Goal: Information Seeking & Learning: Learn about a topic

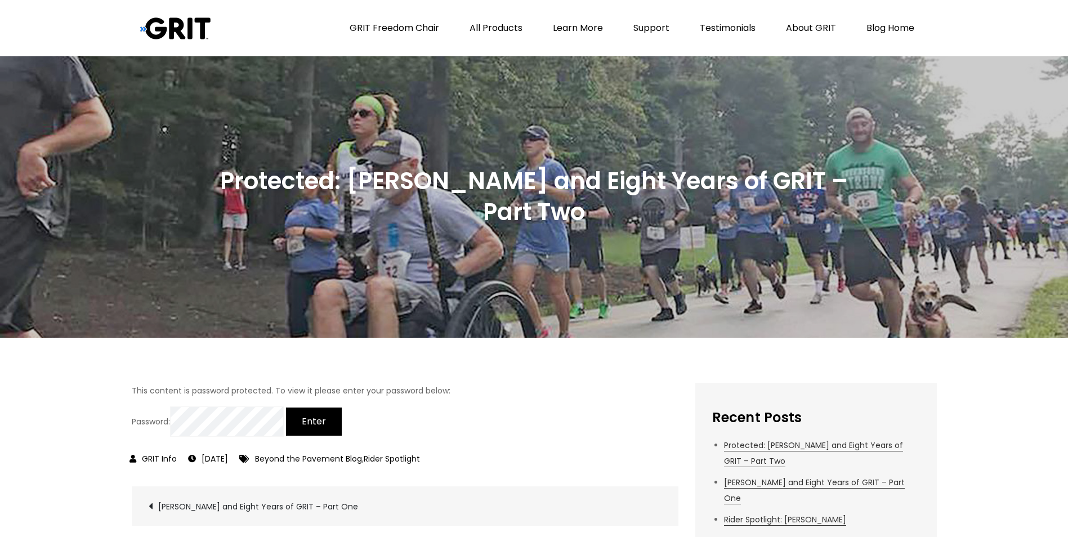
click at [319, 423] on input "Enter" at bounding box center [314, 422] width 56 height 28
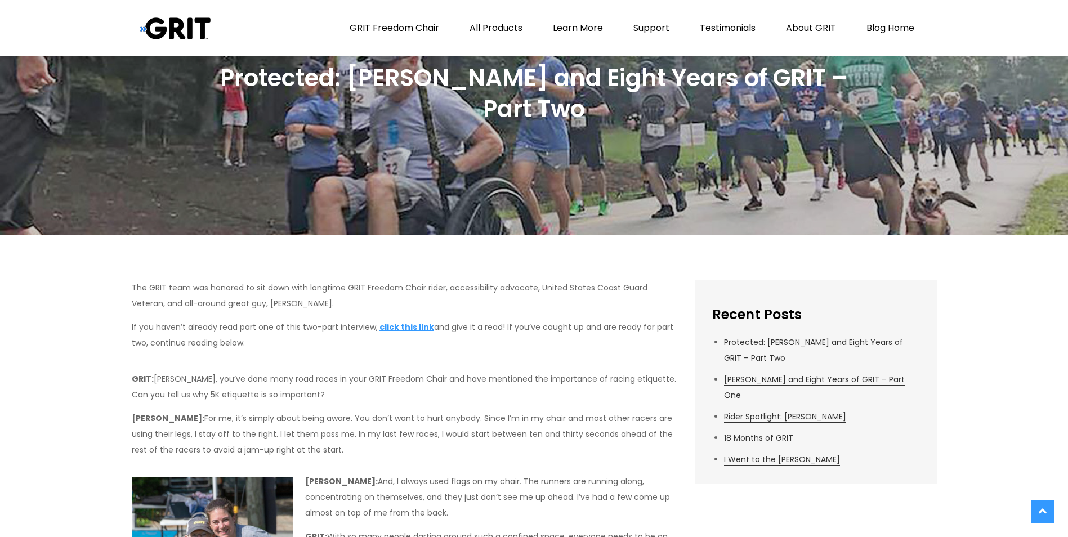
scroll to position [109, 0]
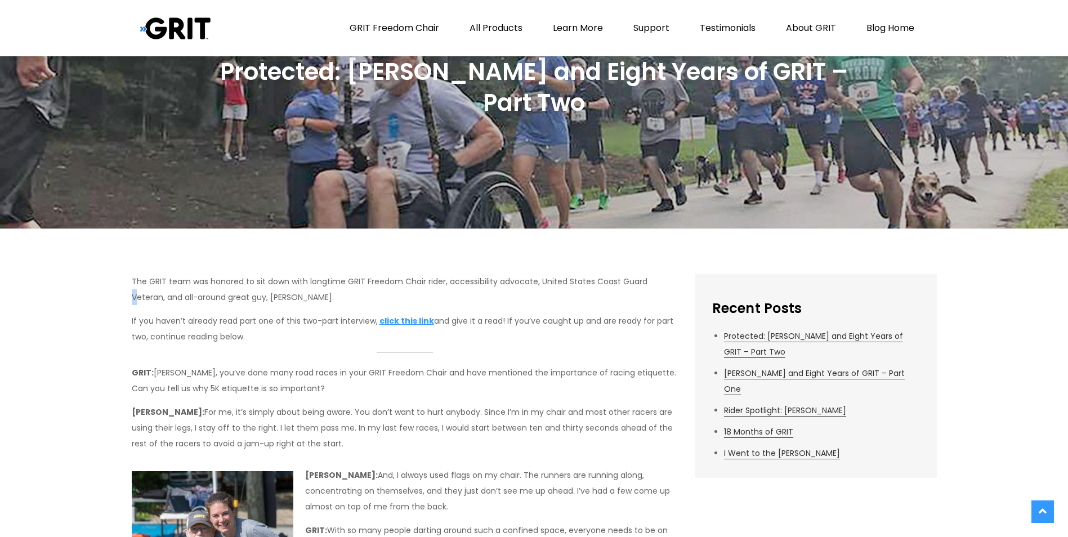
click at [646, 281] on p "The GRIT team was honored to sit down with longtime GRIT Freedom Chair rider, a…" at bounding box center [405, 290] width 547 height 32
drag, startPoint x: 646, startPoint y: 281, endPoint x: 631, endPoint y: 290, distance: 18.0
click at [631, 290] on p "The GRIT team was honored to sit down with longtime GRIT Freedom Chair rider, a…" at bounding box center [405, 290] width 547 height 32
click at [643, 280] on p "The GRIT team was honored to sit down with longtime GRIT Freedom Chair rider, a…" at bounding box center [405, 290] width 547 height 32
drag, startPoint x: 643, startPoint y: 280, endPoint x: 969, endPoint y: 274, distance: 326.0
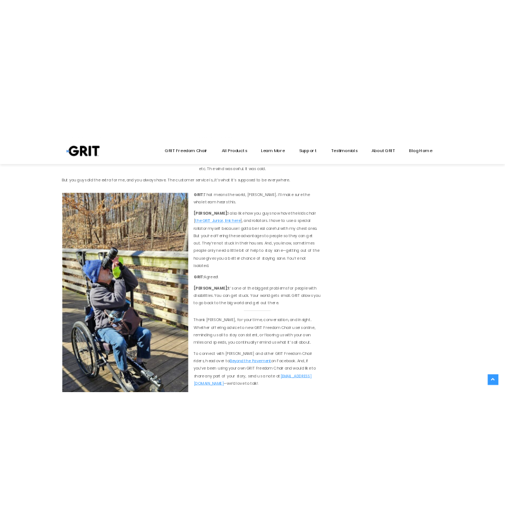
scroll to position [2377, 0]
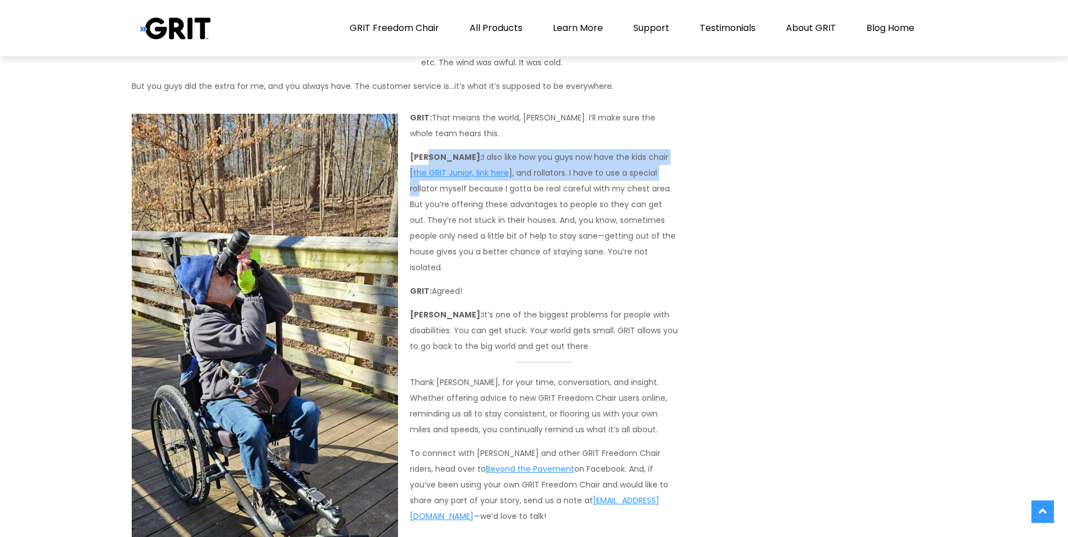
drag, startPoint x: 430, startPoint y: 106, endPoint x: 632, endPoint y: 129, distance: 203.4
click at [632, 149] on p "[PERSON_NAME]: I also like how you guys now have the kids chair [ the GRIT Juni…" at bounding box center [405, 212] width 547 height 126
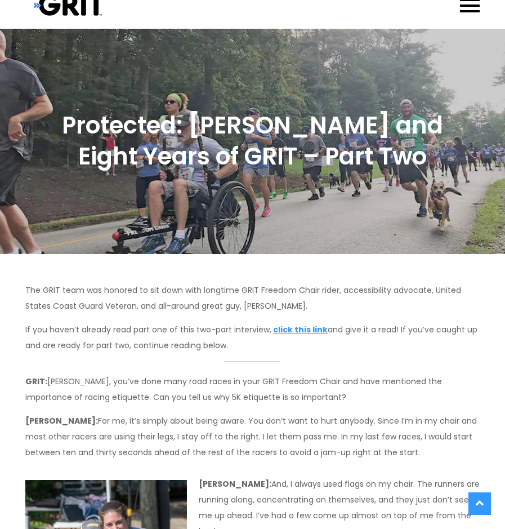
scroll to position [0, 0]
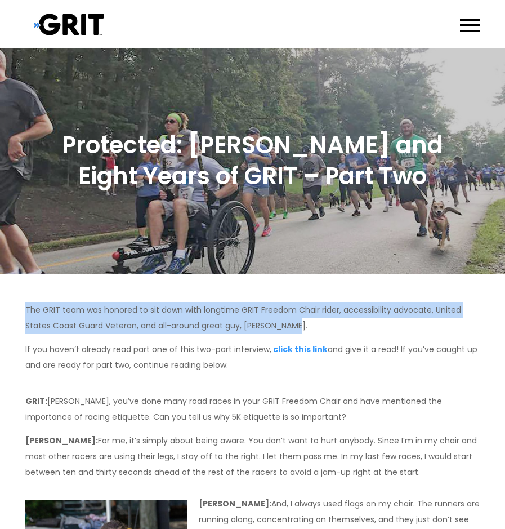
drag, startPoint x: 290, startPoint y: 323, endPoint x: 23, endPoint y: 311, distance: 267.7
copy p "The GRIT team was honored to sit down with longtime GRIT Freedom Chair rider, a…"
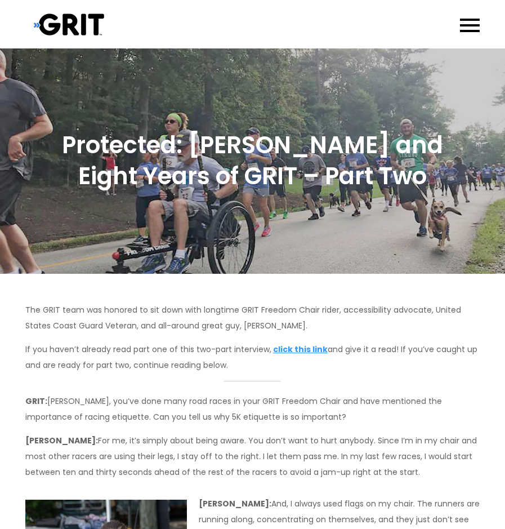
click at [342, 346] on p "If you haven’t already read part one of this two-part interview, click this lin…" at bounding box center [252, 357] width 454 height 32
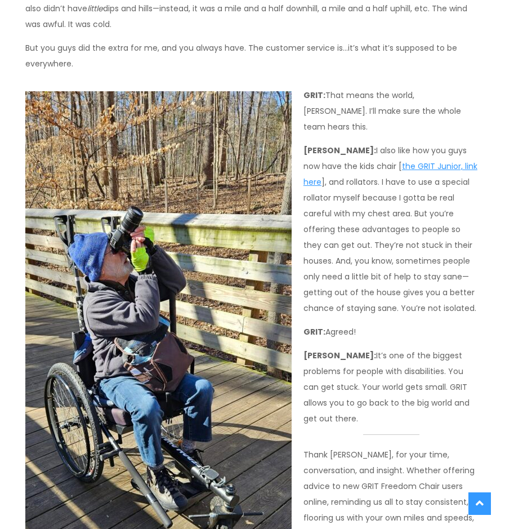
scroll to position [2484, 0]
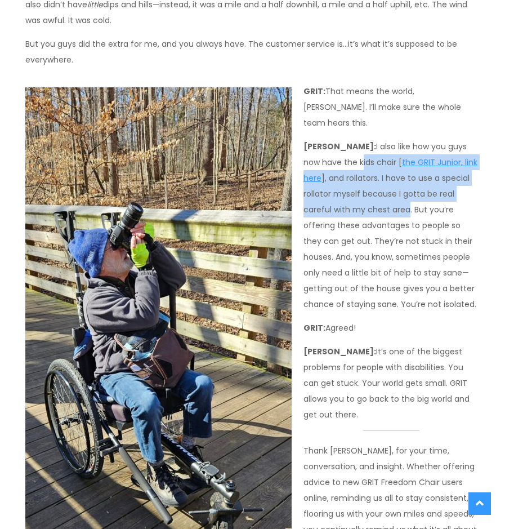
drag, startPoint x: 360, startPoint y: 145, endPoint x: 301, endPoint y: 92, distance: 80.1
click at [301, 138] on p "[PERSON_NAME]: I also like how you guys now have the kids chair [ the GRIT Juni…" at bounding box center [252, 224] width 454 height 173
drag, startPoint x: 301, startPoint y: 92, endPoint x: 363, endPoint y: 134, distance: 75.0
click at [363, 138] on p "[PERSON_NAME]: I also like how you guys now have the kids chair [ the GRIT Juni…" at bounding box center [252, 224] width 454 height 173
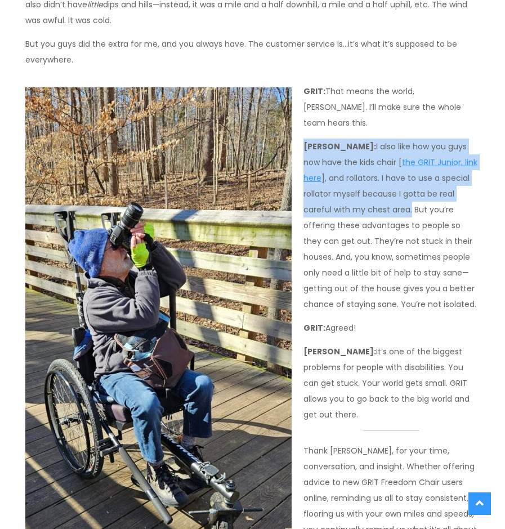
drag, startPoint x: 361, startPoint y: 148, endPoint x: 305, endPoint y: 87, distance: 83.2
click at [305, 138] on p "[PERSON_NAME]: I also like how you guys now have the kids chair [ the GRIT Juni…" at bounding box center [252, 224] width 454 height 173
copy p "[PERSON_NAME]: I also like how you guys now have the kids chair [ the GRIT Juni…"
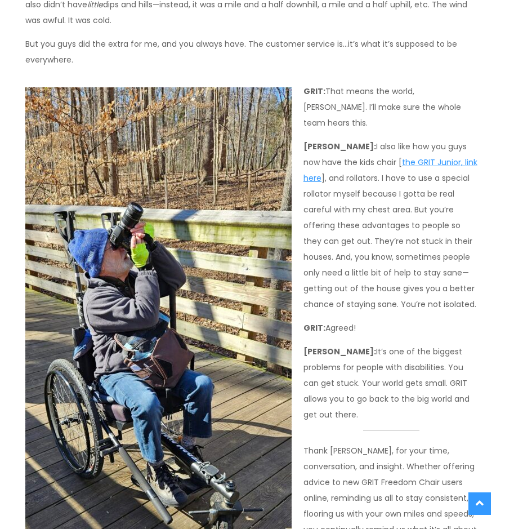
click at [429, 213] on p "[PERSON_NAME]: I also like how you guys now have the kids chair [ the GRIT Juni…" at bounding box center [252, 224] width 454 height 173
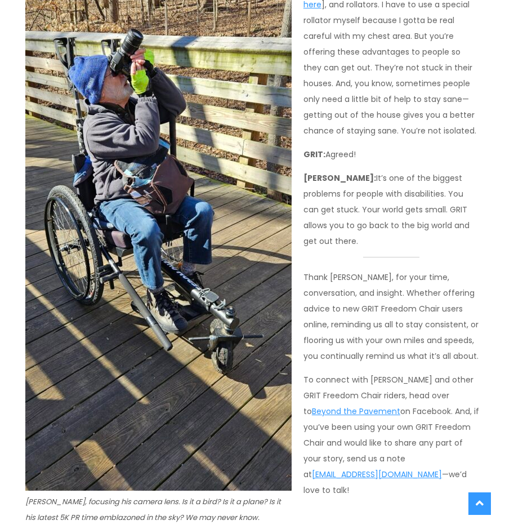
scroll to position [2661, 0]
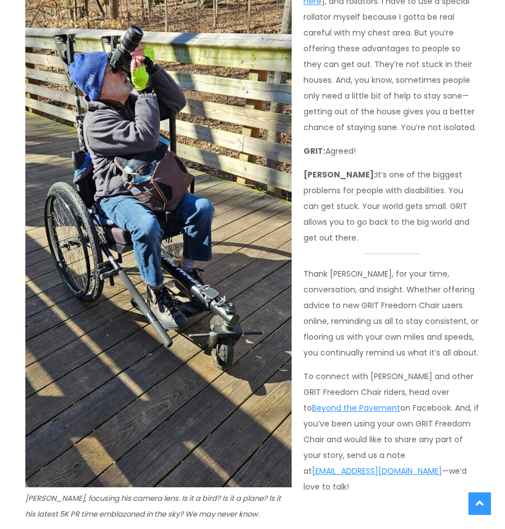
click at [226, 490] on figcaption "[PERSON_NAME], focusing his camera lens. Is it a bird? Is it a plane? Is it his…" at bounding box center [158, 506] width 266 height 32
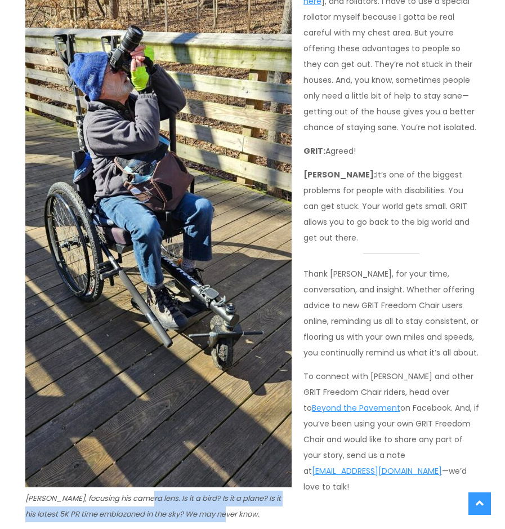
drag, startPoint x: 219, startPoint y: 465, endPoint x: 141, endPoint y: 454, distance: 78.4
click at [141, 490] on figcaption "[PERSON_NAME], focusing his camera lens. Is it a bird? Is it a plane? Is it his…" at bounding box center [158, 506] width 266 height 32
copy em "Is it a bird? Is it a plane? Is it his latest 5K PR time emblazoned in the sky?…"
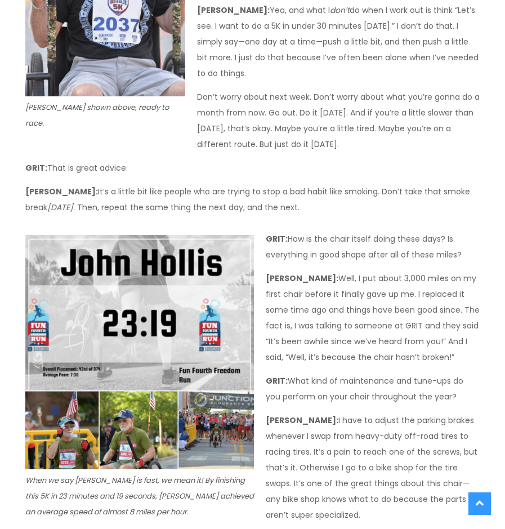
scroll to position [1516, 0]
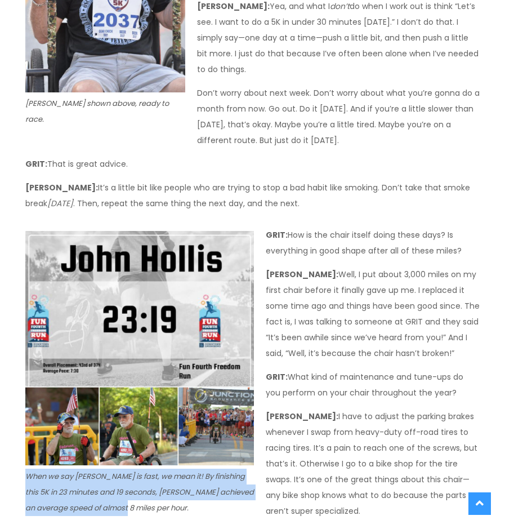
drag, startPoint x: 114, startPoint y: 477, endPoint x: 31, endPoint y: 445, distance: 89.1
click at [31, 468] on figcaption "When we say [PERSON_NAME] is fast, we mean it! By finishing this 5K in 23 minut…" at bounding box center [139, 491] width 229 height 47
copy em "hen we say [PERSON_NAME] is fast, we mean it! By finishing this 5K in 23 minute…"
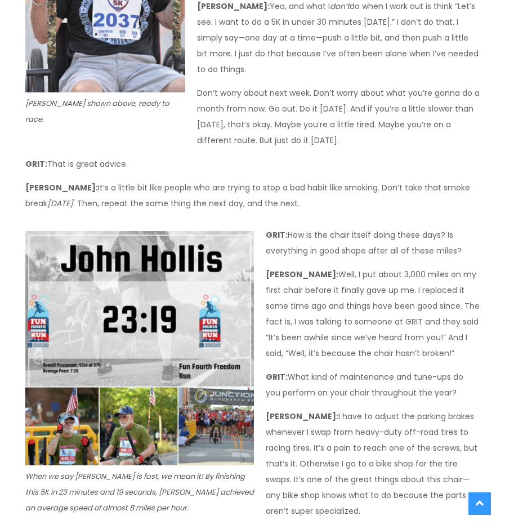
click at [490, 297] on div "Protected: [PERSON_NAME] and Eight Years of GRIT – Part Two The GRIT team was h…" at bounding box center [252, 260] width 505 height 3455
